Goal: Information Seeking & Learning: Understand process/instructions

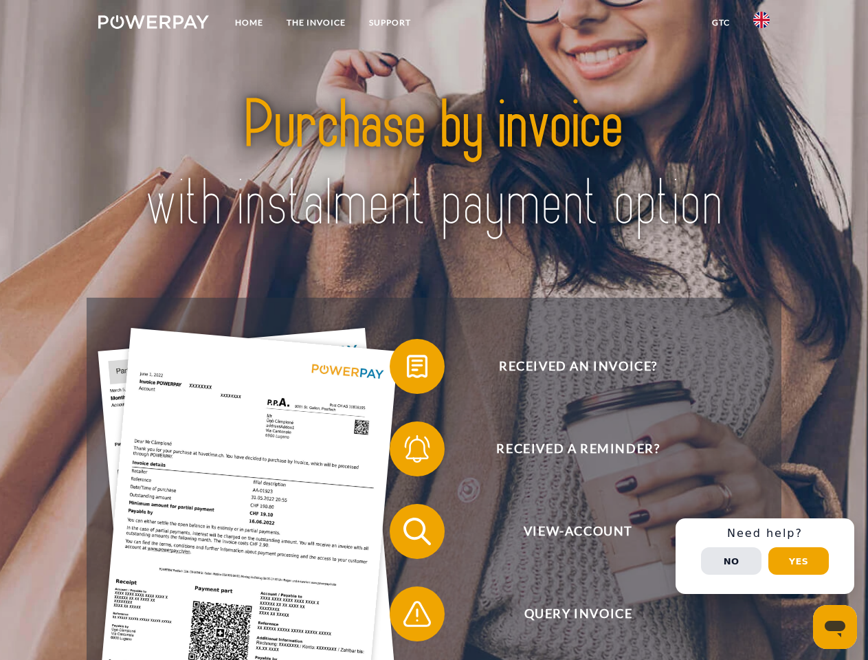
click at [153, 24] on img at bounding box center [153, 22] width 111 height 14
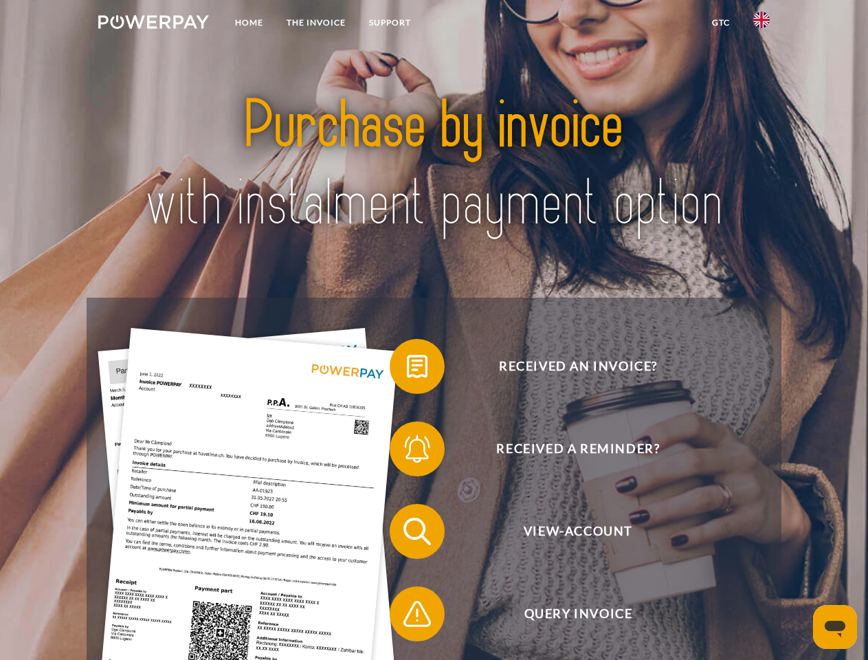
click at [762, 24] on img at bounding box center [761, 20] width 16 height 16
click at [720, 23] on link "GTC" at bounding box center [721, 22] width 41 height 25
click at [407, 369] on span at bounding box center [396, 366] width 69 height 69
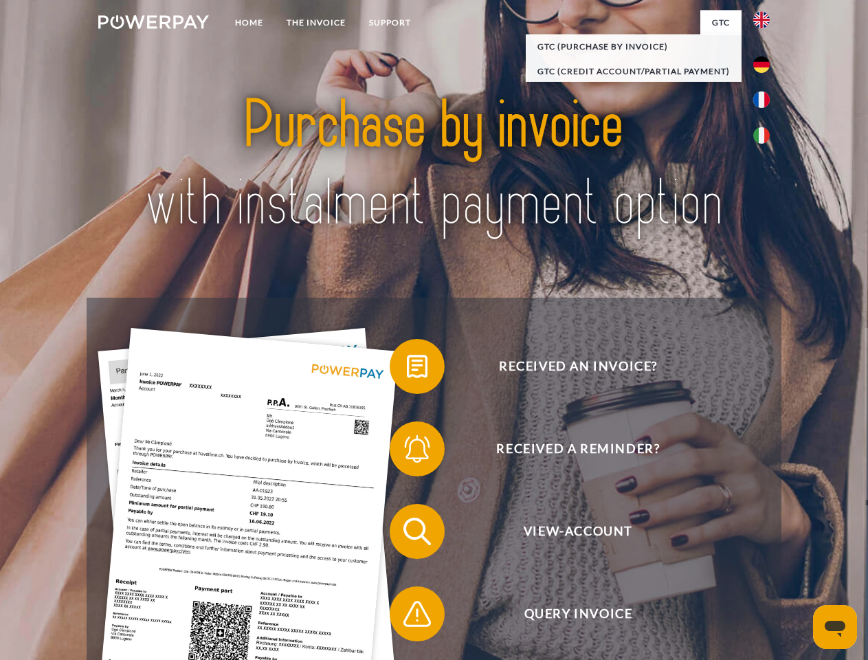
click at [407, 452] on span at bounding box center [396, 449] width 69 height 69
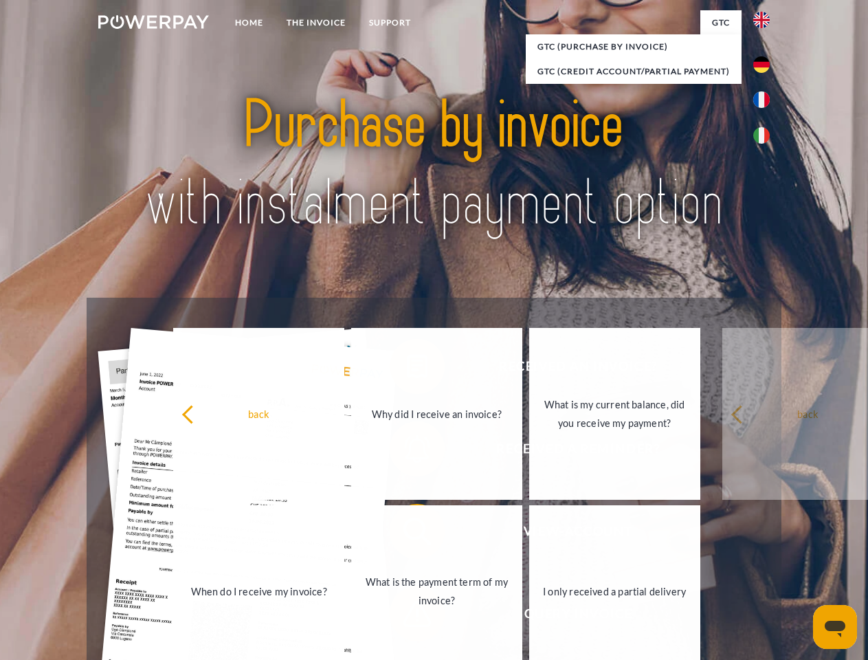
click at [407, 534] on link "What is the payment term of my invoice?" at bounding box center [436, 591] width 171 height 172
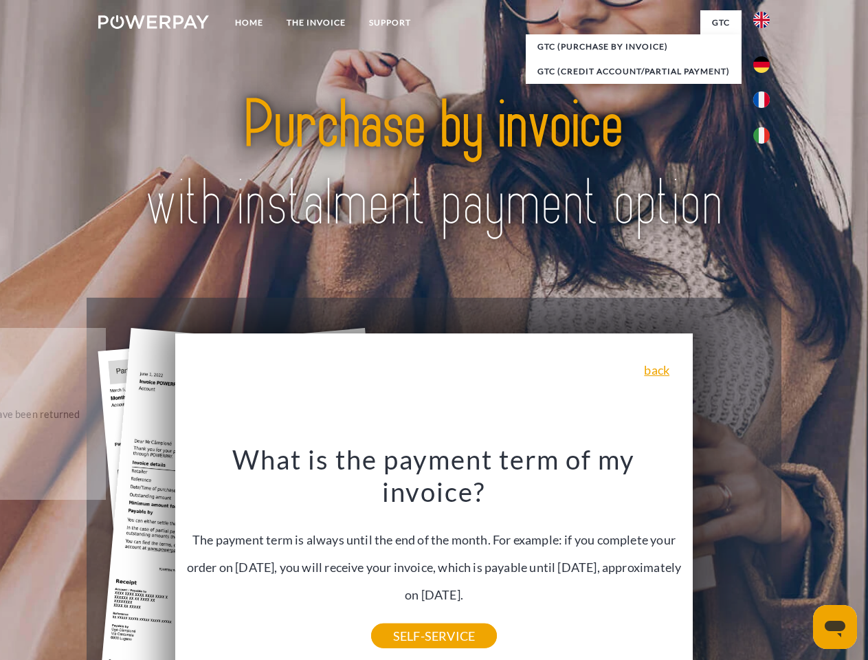
click at [765, 556] on div "Received an invoice? Received a reminder? View-Account Query Invoice" at bounding box center [434, 573] width 694 height 550
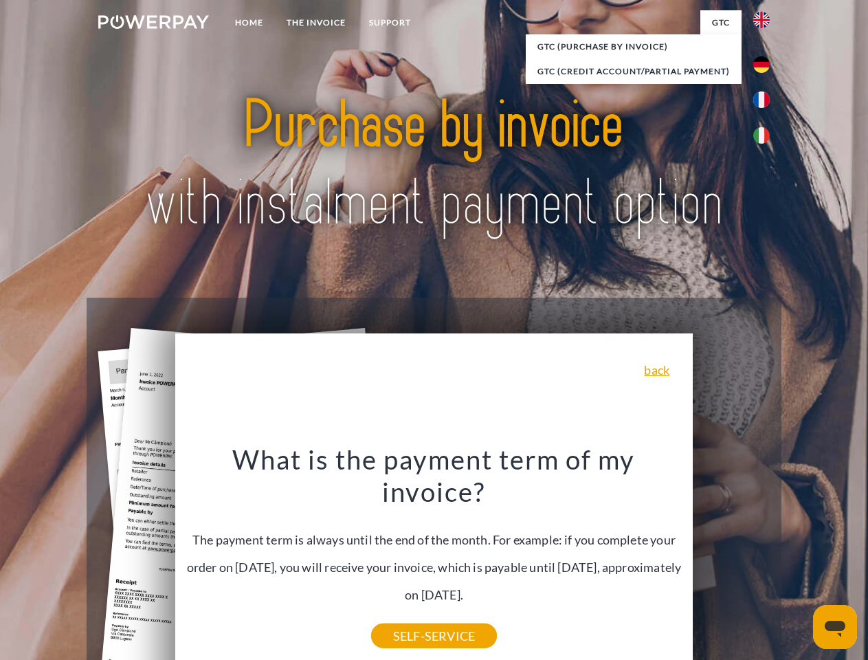
click at [731, 559] on span "View-Account" at bounding box center [578, 531] width 337 height 55
click at [799, 561] on header "Home THE INVOICE Support" at bounding box center [434, 474] width 868 height 949
